Goal: Task Accomplishment & Management: Use online tool/utility

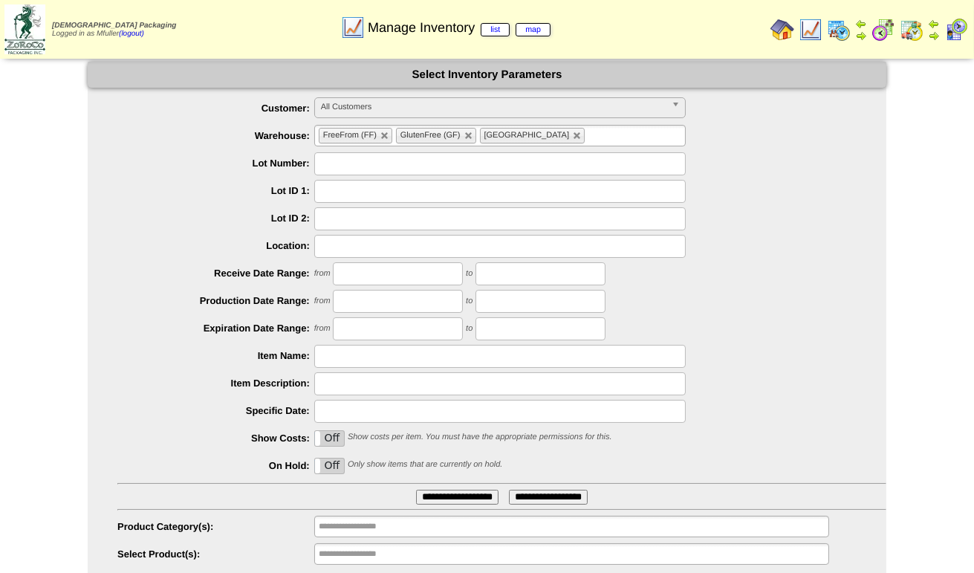
click at [431, 167] on input "text" at bounding box center [500, 163] width 372 height 23
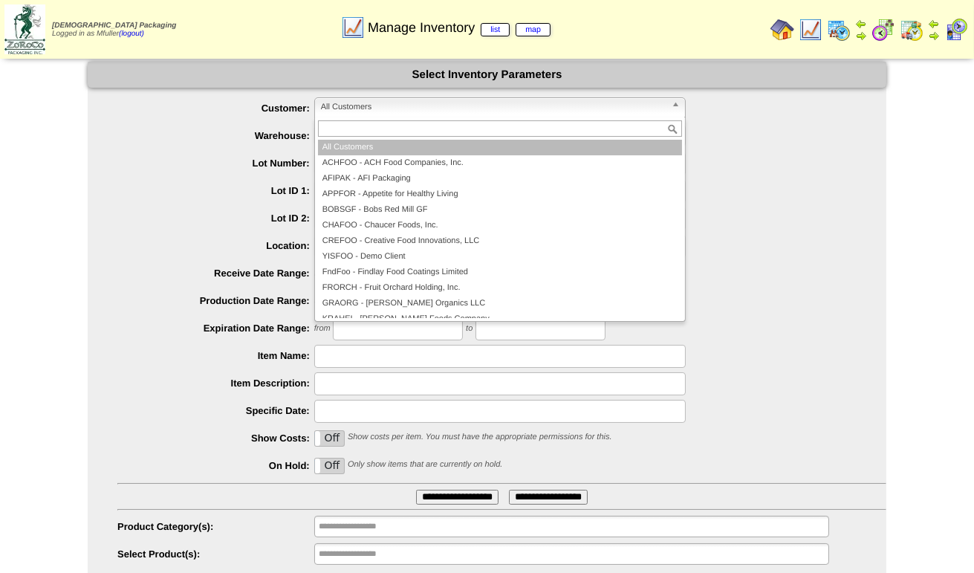
click at [360, 102] on span "All Customers" at bounding box center [493, 107] width 345 height 18
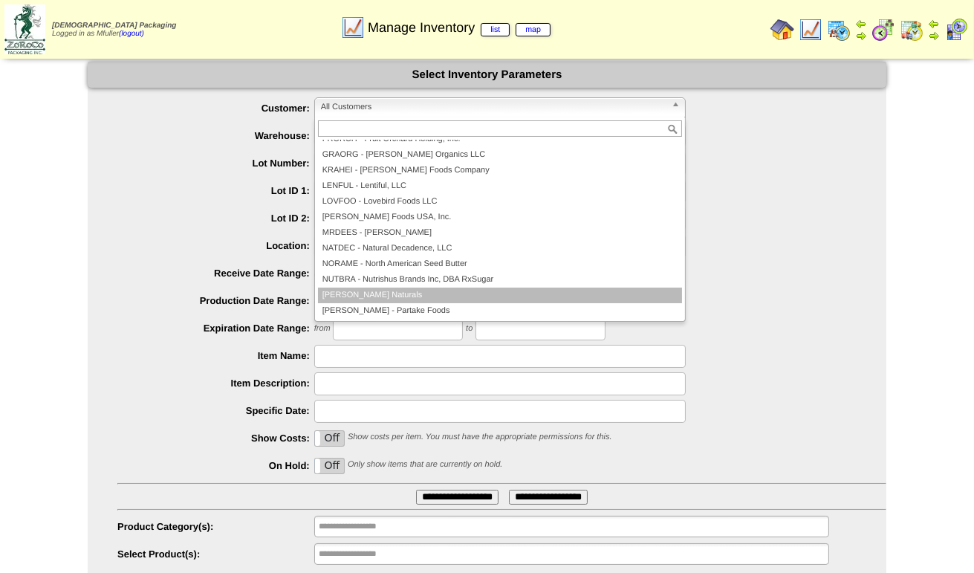
scroll to position [149, 0]
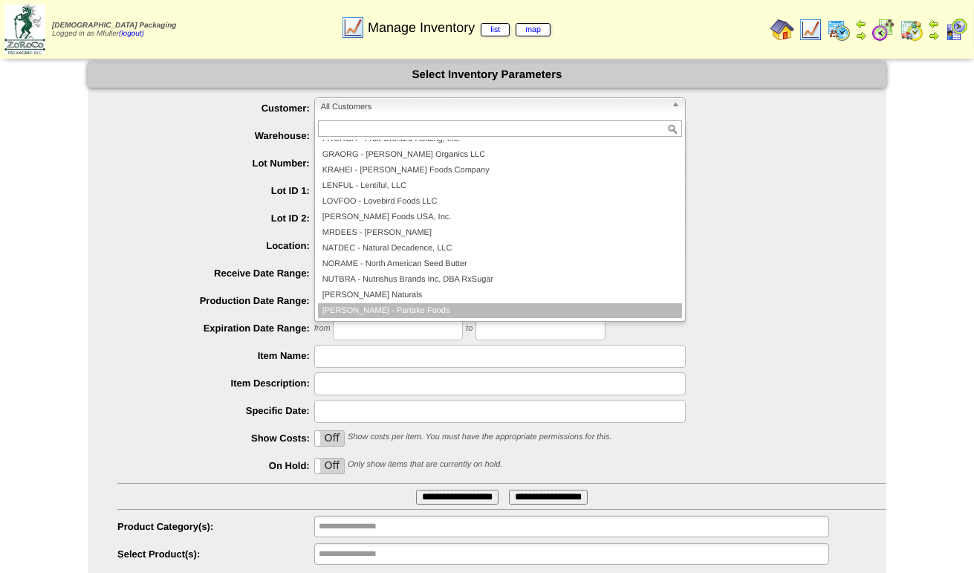
click at [404, 307] on li "PARTAK - Partake Foods" at bounding box center [500, 311] width 364 height 16
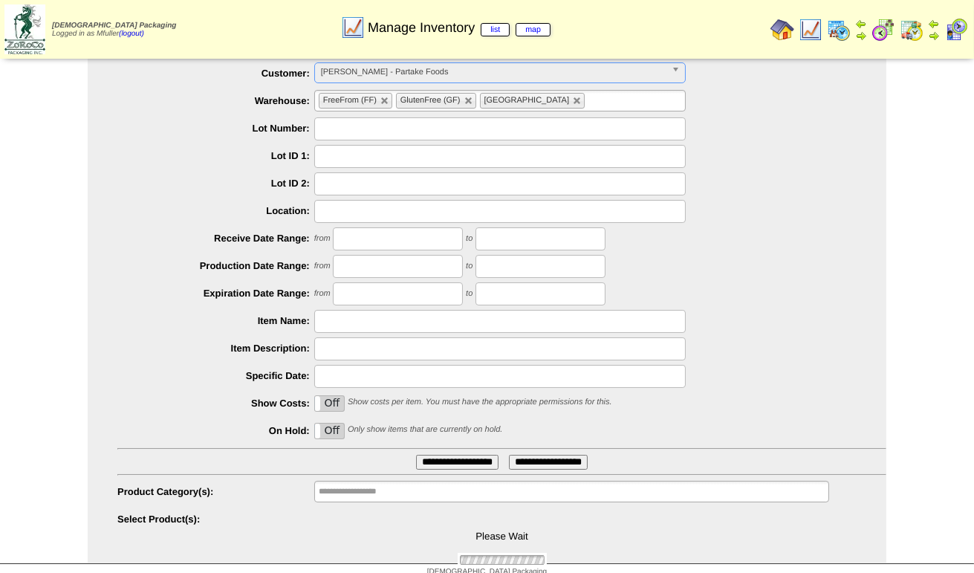
scroll to position [47, 0]
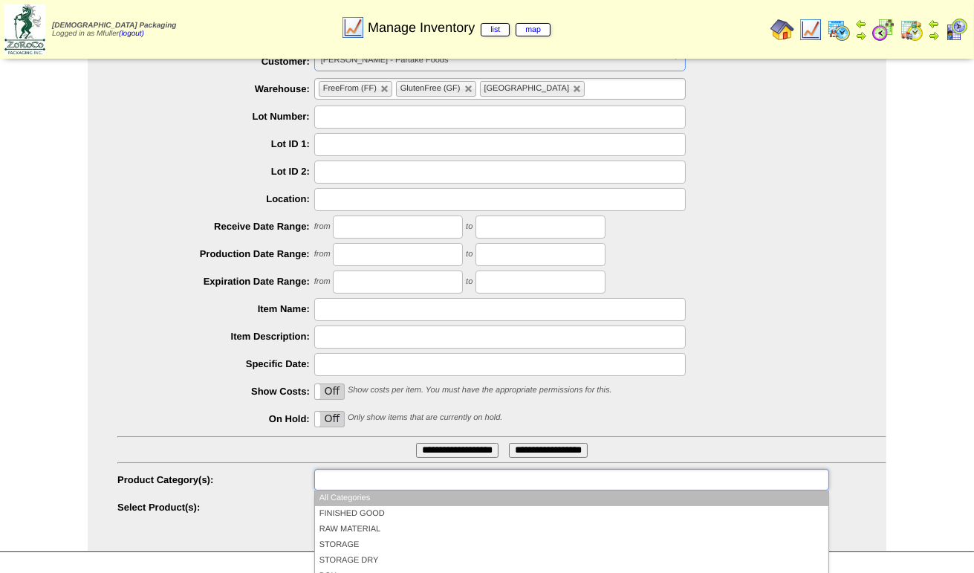
drag, startPoint x: 384, startPoint y: 470, endPoint x: 311, endPoint y: 458, distance: 73.9
click at [383, 470] on input "text" at bounding box center [366, 479] width 95 height 19
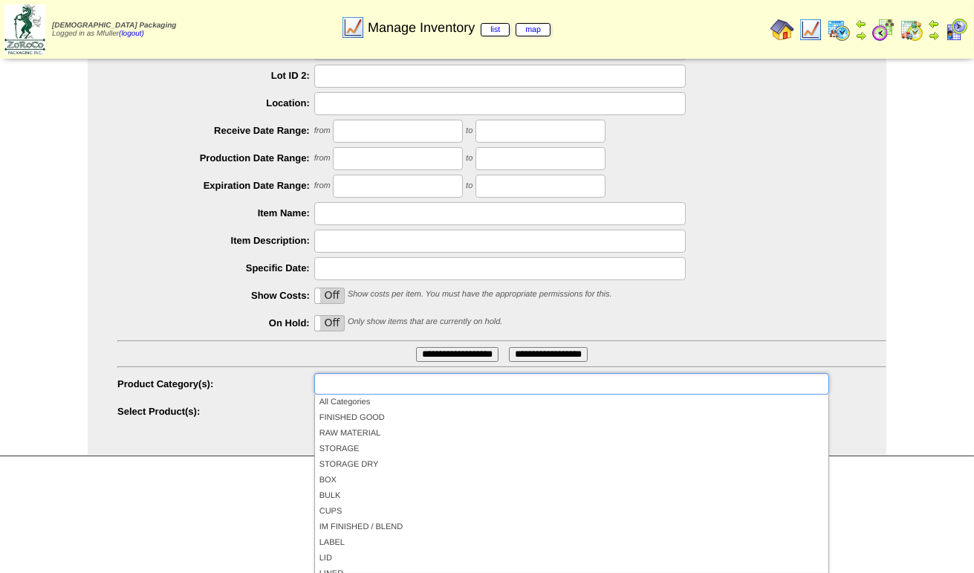
scroll to position [134, 0]
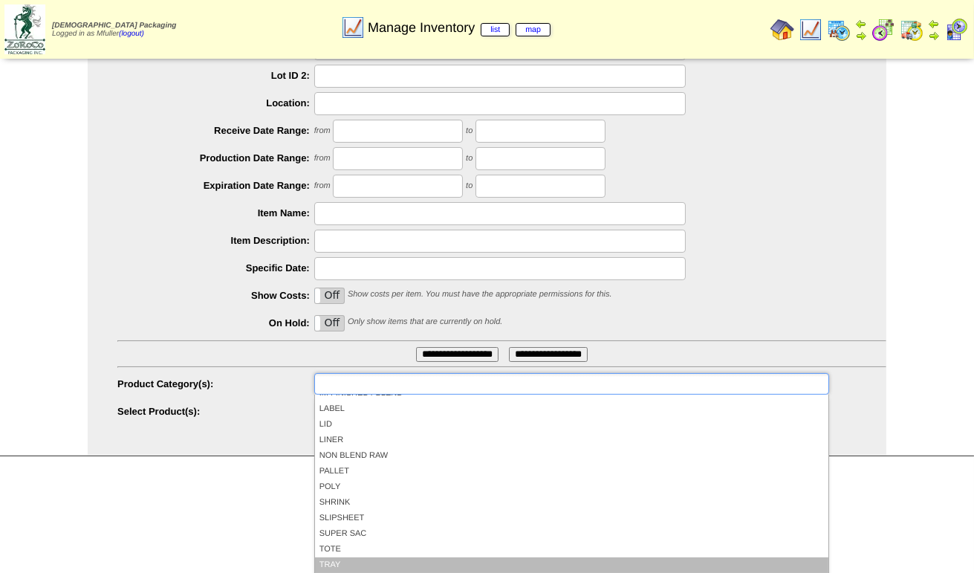
click at [363, 562] on li "TRAY" at bounding box center [572, 565] width 514 height 16
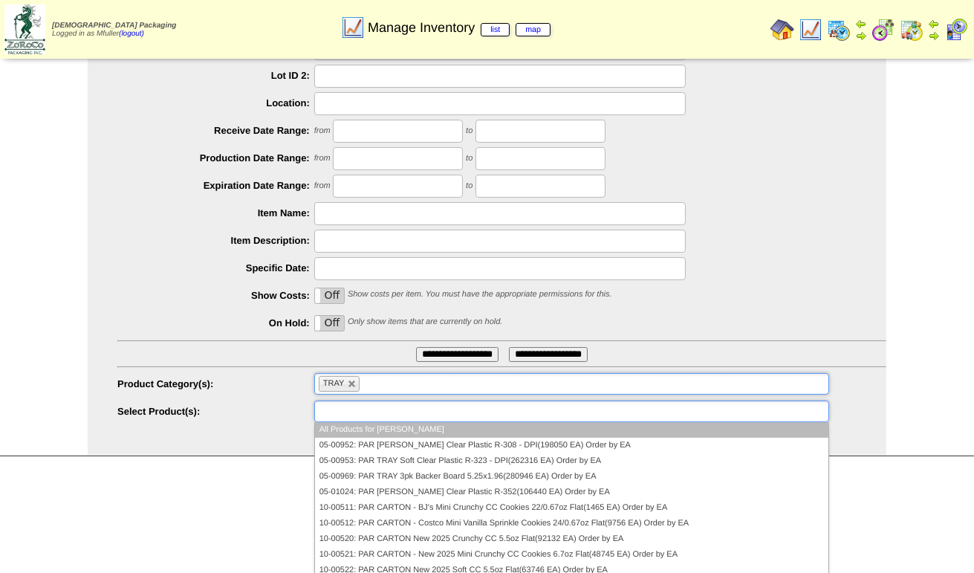
click at [348, 409] on input "text" at bounding box center [366, 411] width 95 height 19
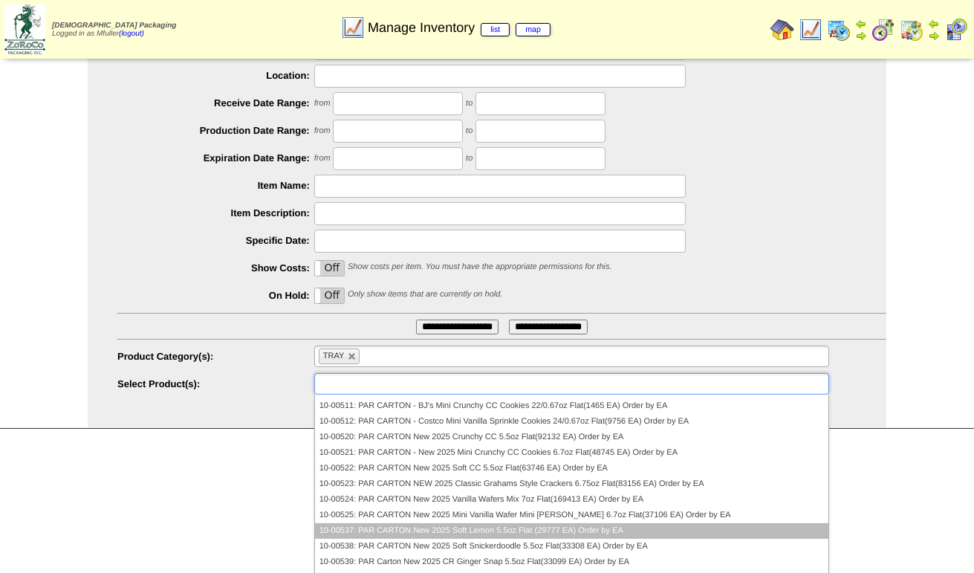
scroll to position [0, 0]
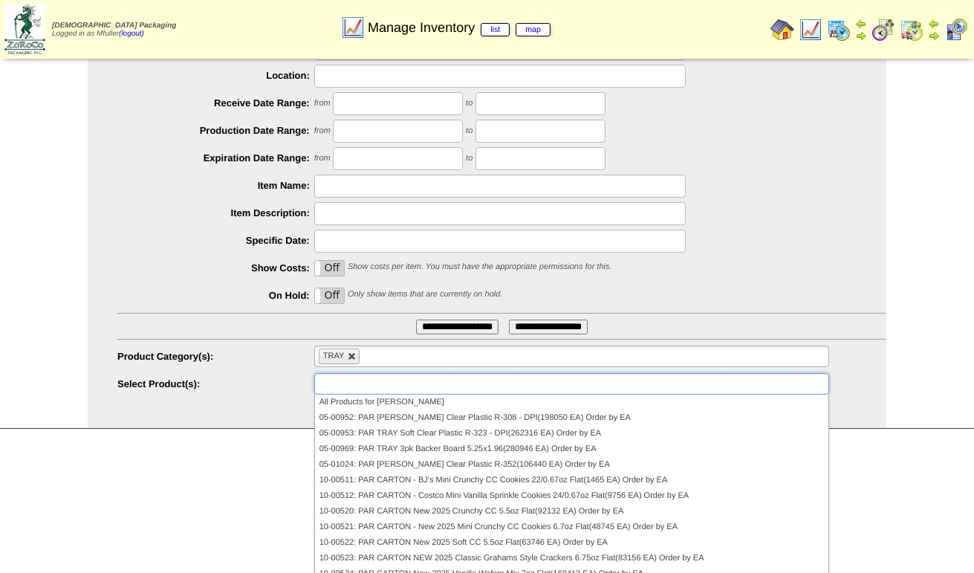
click at [356, 354] on link at bounding box center [352, 356] width 9 height 9
type input "**********"
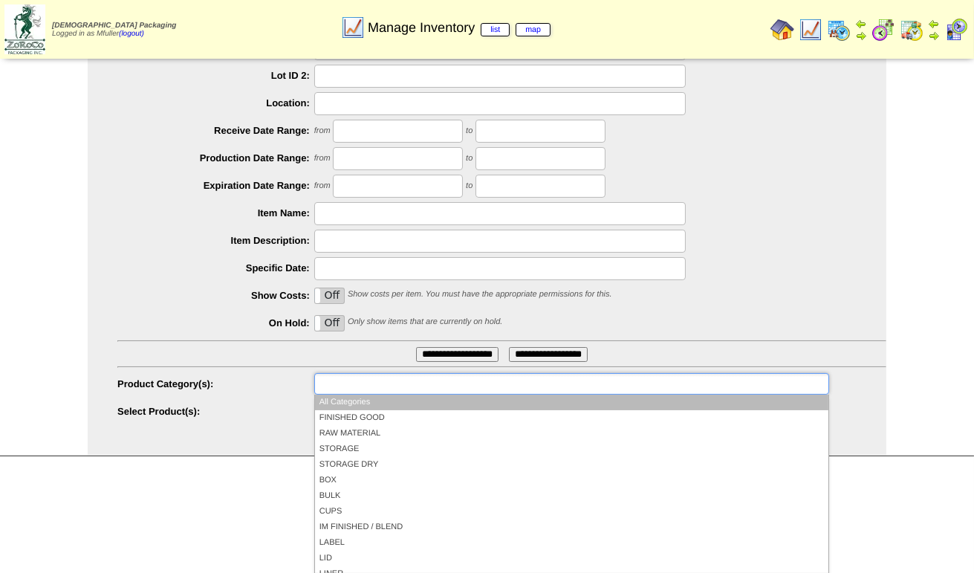
click at [419, 385] on ul at bounding box center [571, 384] width 515 height 22
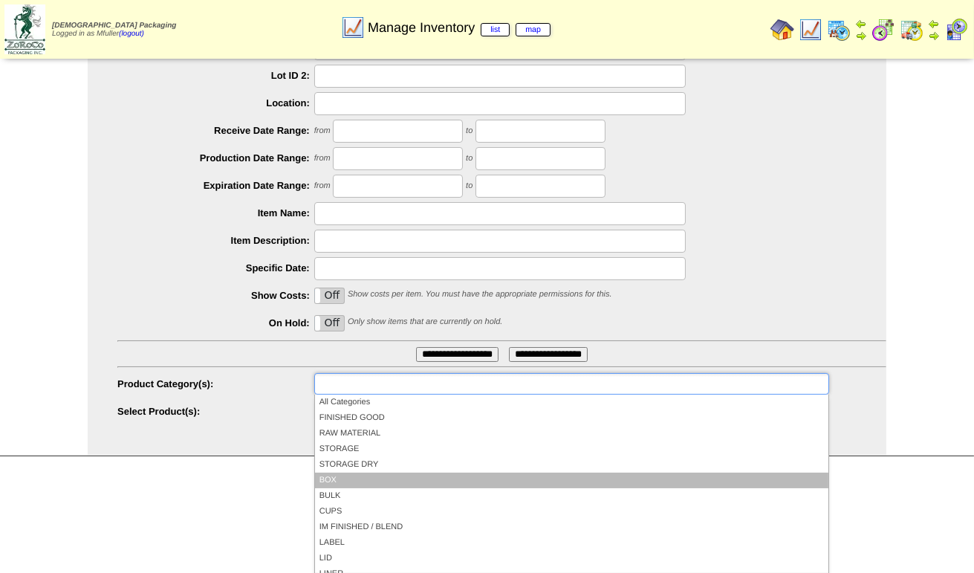
click at [346, 484] on li "BOX" at bounding box center [572, 481] width 514 height 16
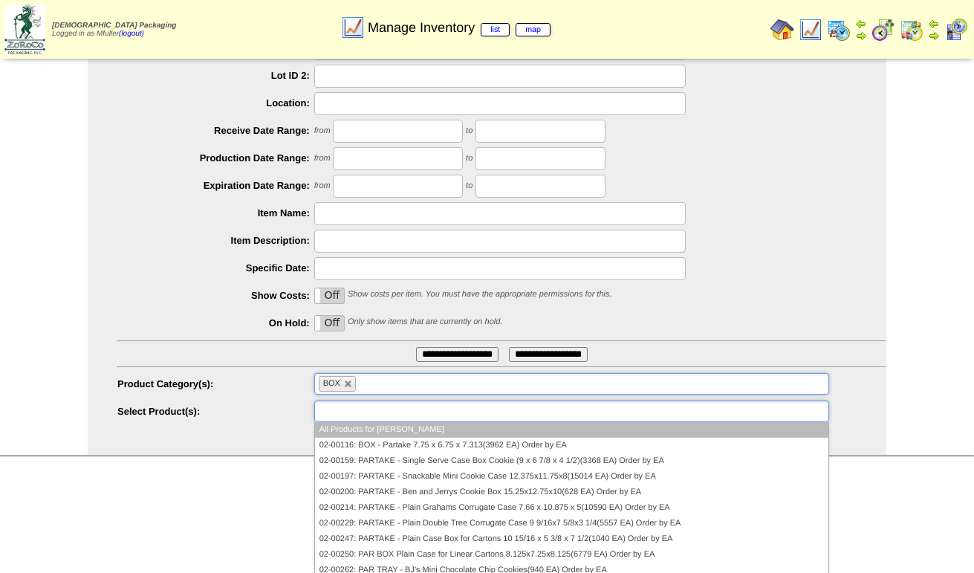
click at [418, 413] on ul at bounding box center [571, 412] width 515 height 22
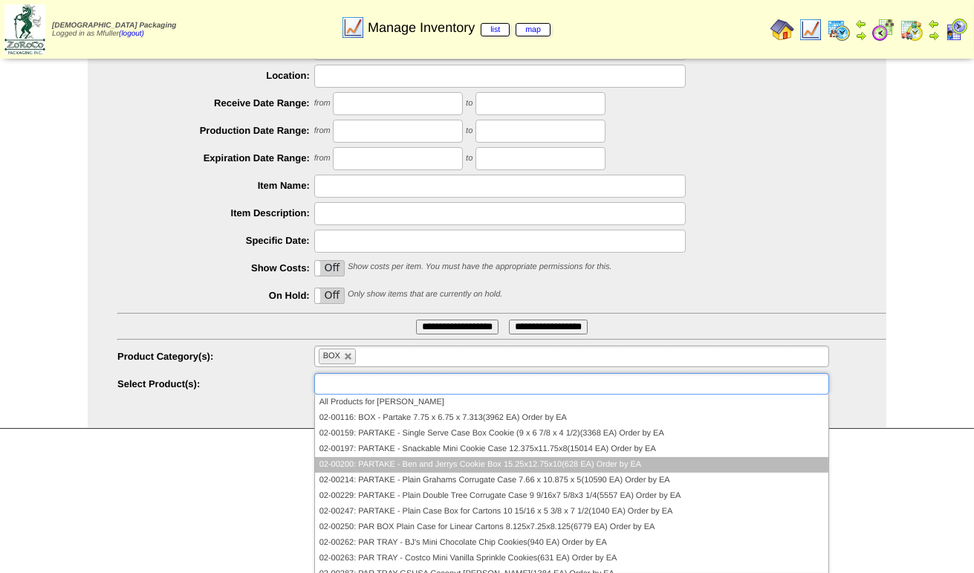
scroll to position [86, 0]
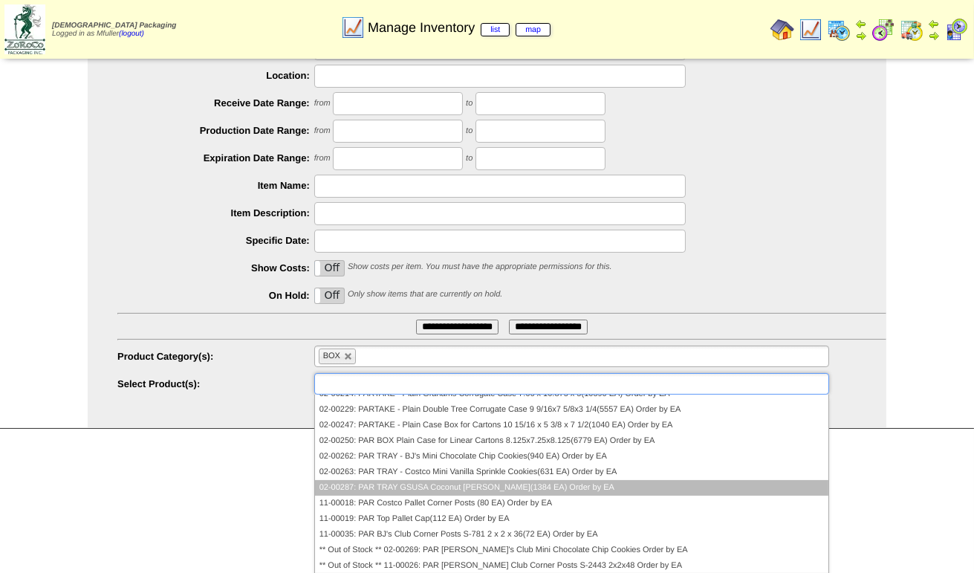
click at [502, 487] on li "02-00287: PAR TRAY GSUSA Coconut Caramel Granola(1384 EA) Order by EA" at bounding box center [572, 488] width 514 height 16
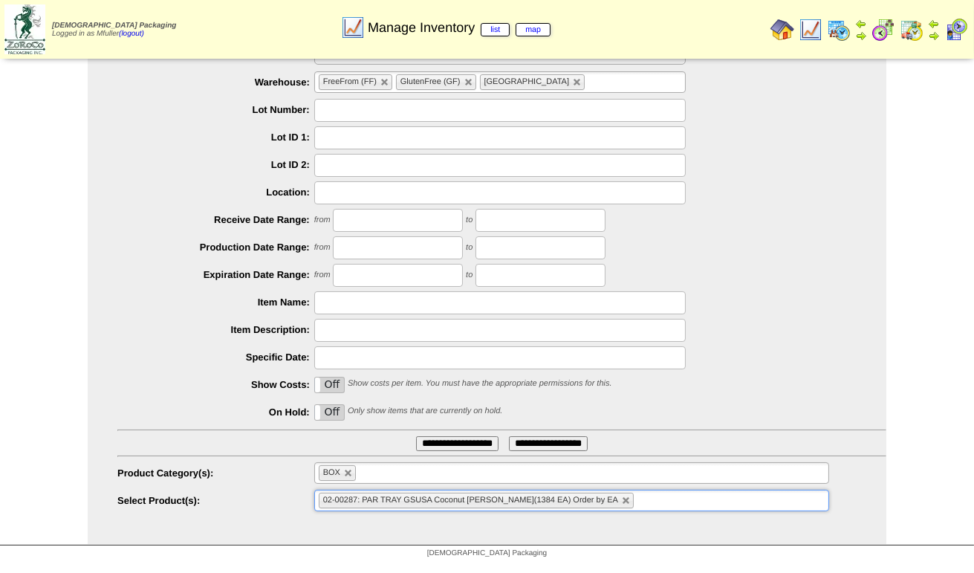
scroll to position [0, 0]
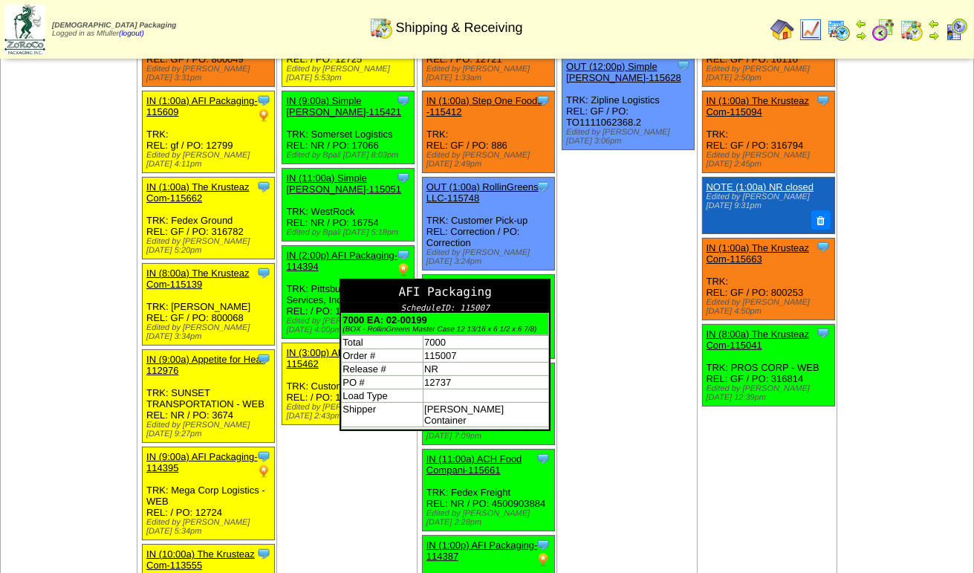
scroll to position [291, 0]
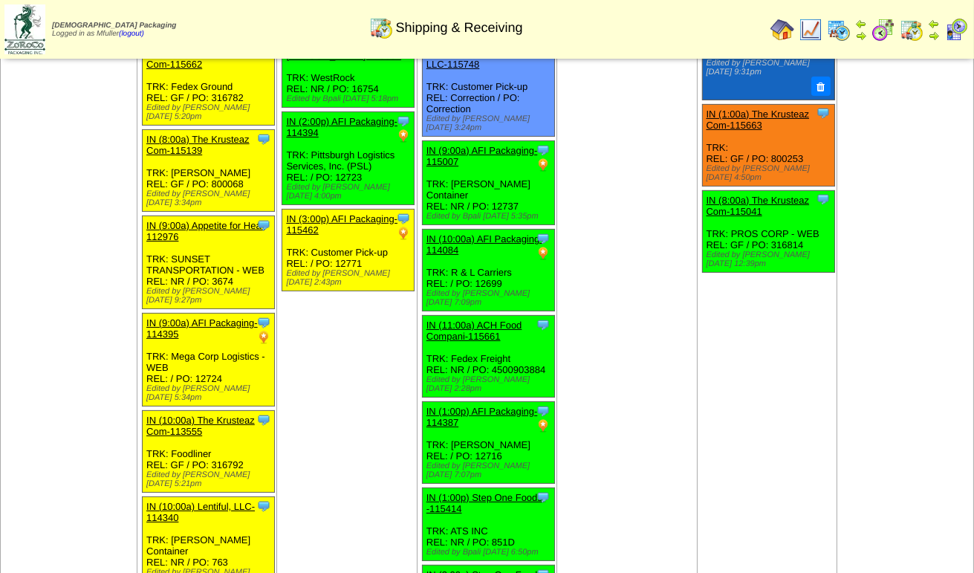
scroll to position [439, 0]
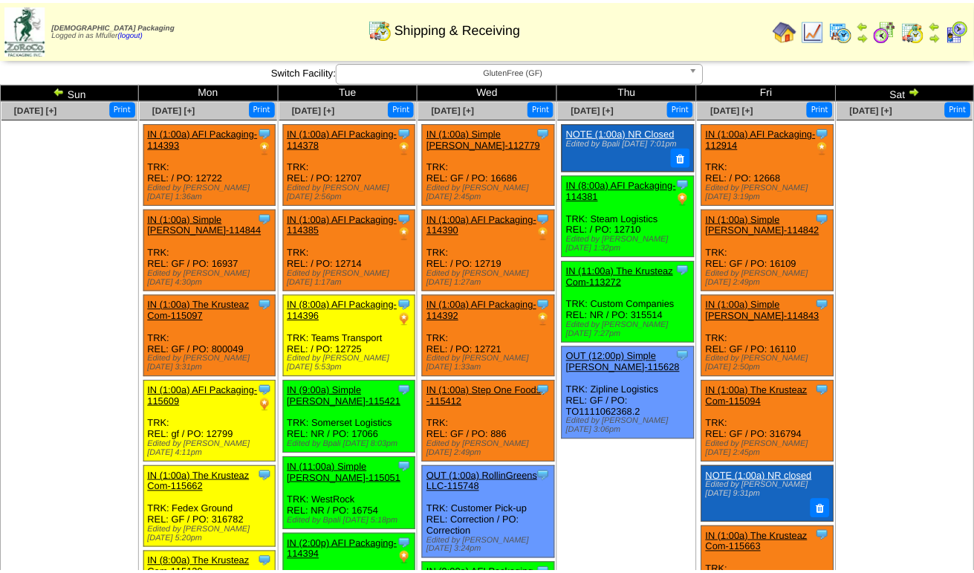
scroll to position [439, 0]
